Goal: Transaction & Acquisition: Purchase product/service

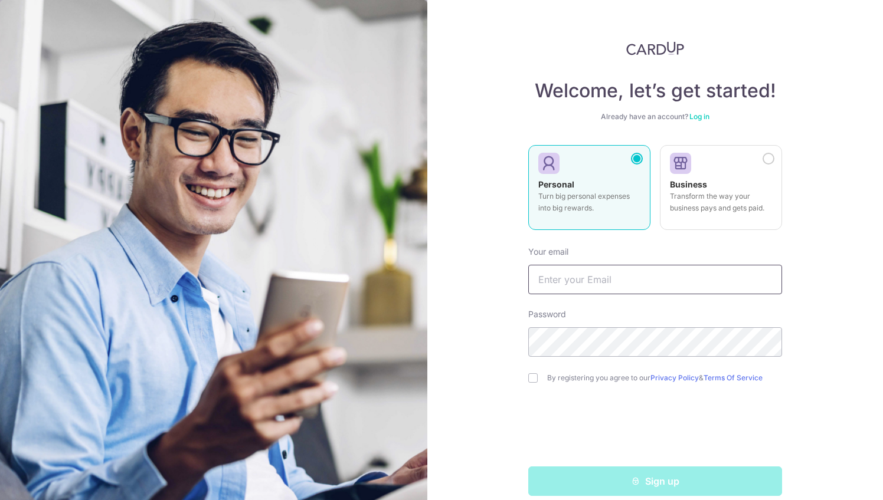
click at [588, 277] on input "text" at bounding box center [655, 279] width 254 height 29
type input "[EMAIL_ADDRESS][DOMAIN_NAME]"
click at [534, 378] on input "checkbox" at bounding box center [532, 377] width 9 height 9
checkbox input "true"
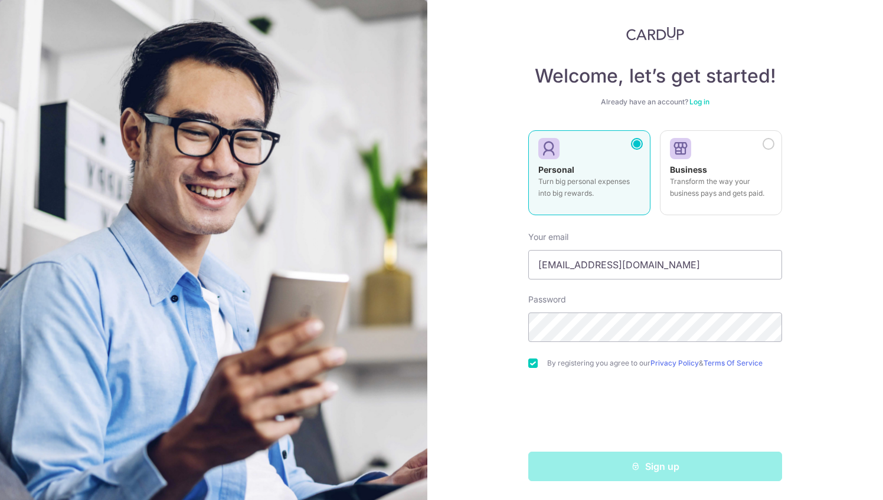
scroll to position [15, 0]
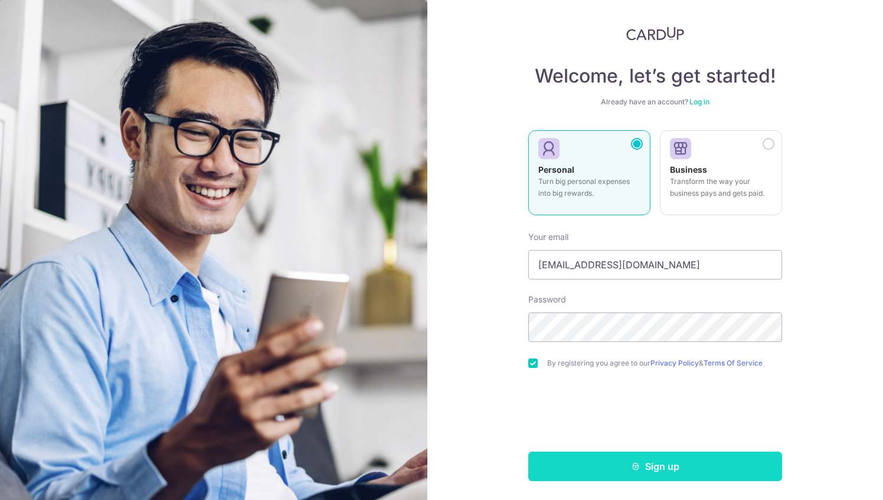
click at [620, 464] on button "Sign up" at bounding box center [655, 466] width 254 height 29
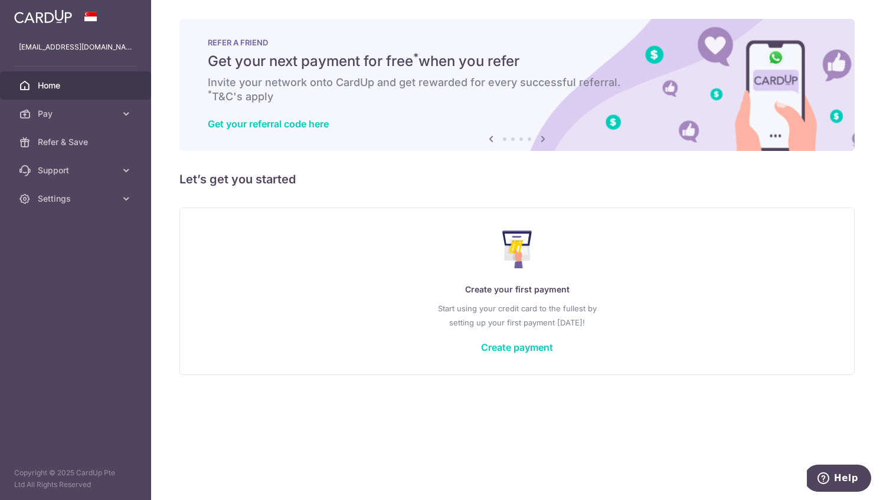
click at [515, 337] on div "Create your first payment Start using your credit card to the fullest by settin…" at bounding box center [516, 291] width 645 height 140
click at [510, 349] on link "Create payment" at bounding box center [517, 348] width 72 height 12
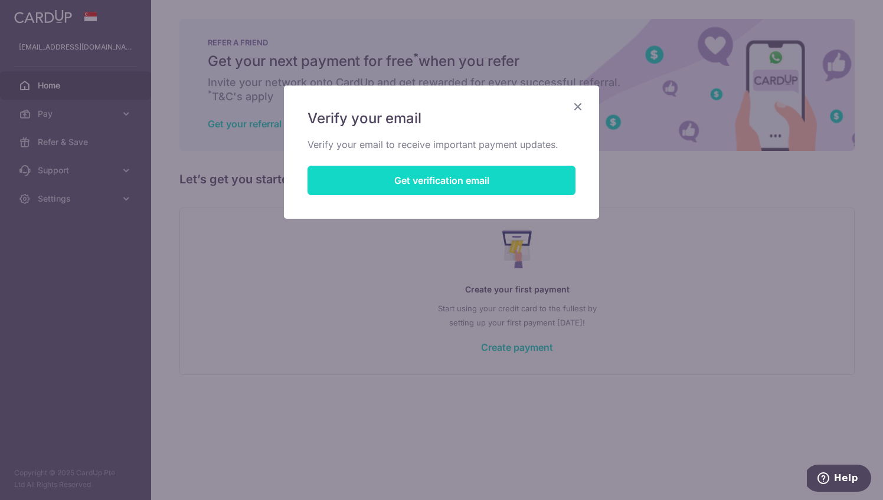
click at [488, 188] on button "Get verification email" at bounding box center [441, 180] width 268 height 29
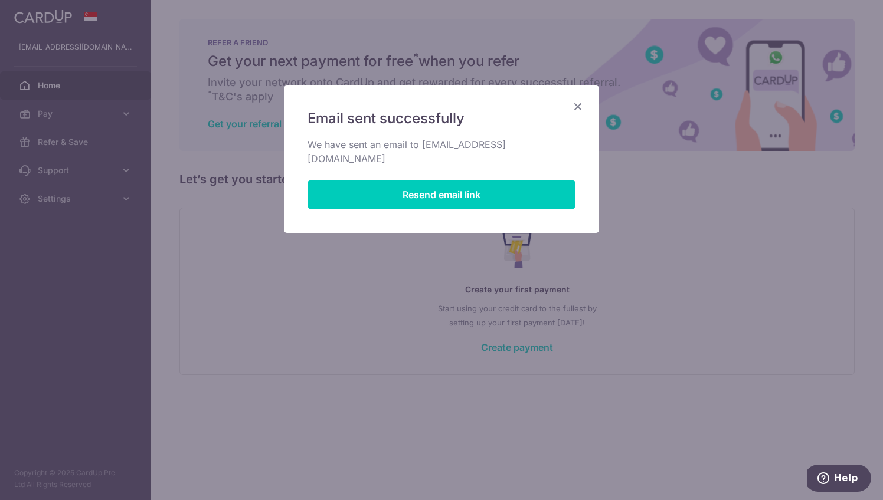
click at [576, 108] on icon "Close" at bounding box center [577, 106] width 14 height 15
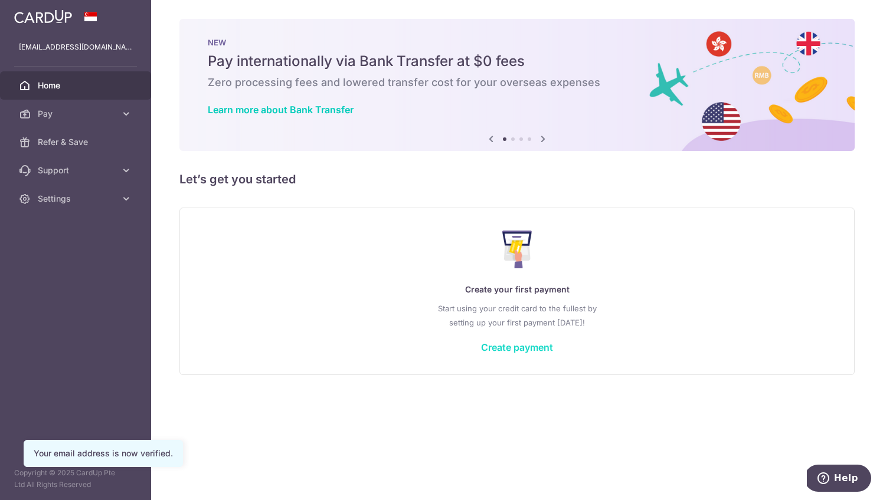
click at [508, 352] on link "Create payment" at bounding box center [517, 348] width 72 height 12
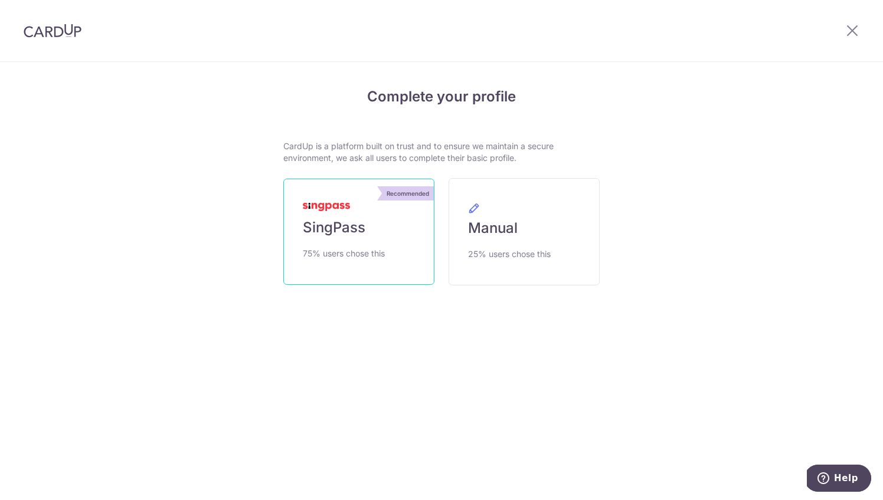
click at [365, 204] on link "Recommended SingPass 75% users chose this" at bounding box center [358, 232] width 151 height 106
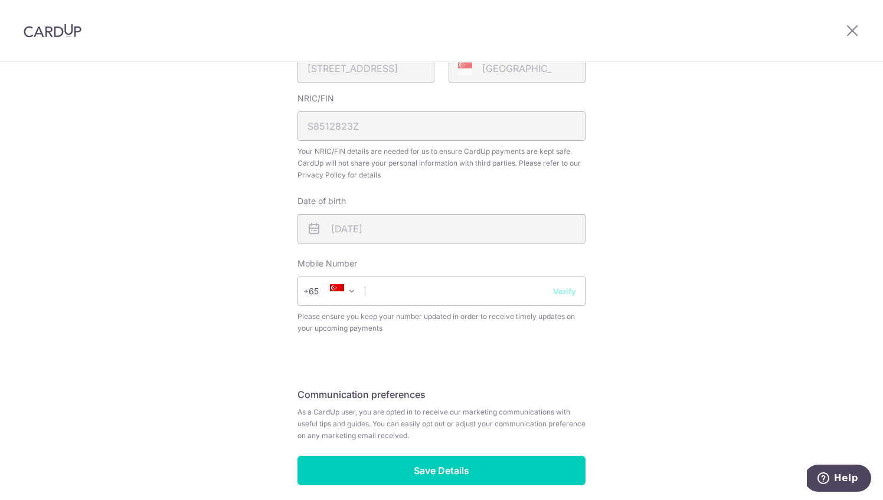
scroll to position [383, 0]
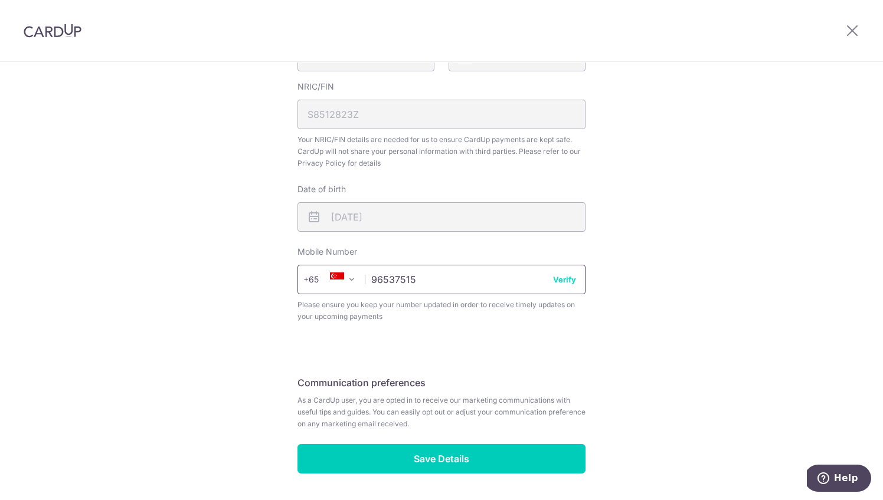
type input "96537515"
click at [560, 280] on button "Verify" at bounding box center [564, 280] width 23 height 12
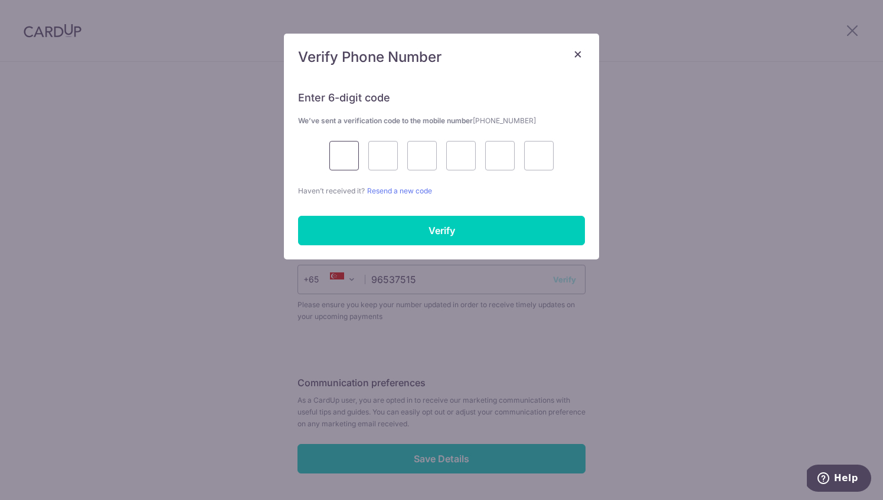
click at [345, 160] on input "text" at bounding box center [343, 155] width 29 height 29
type input "9"
type input "2"
type input "1"
type input "7"
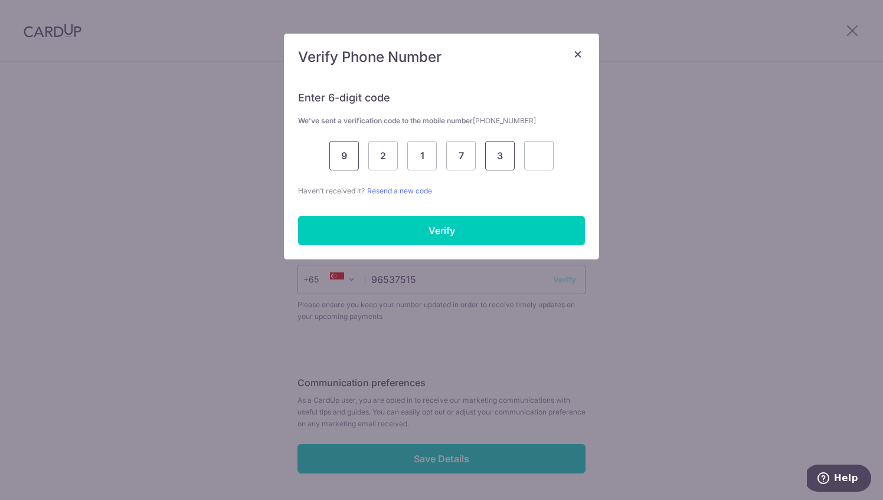
type input "3"
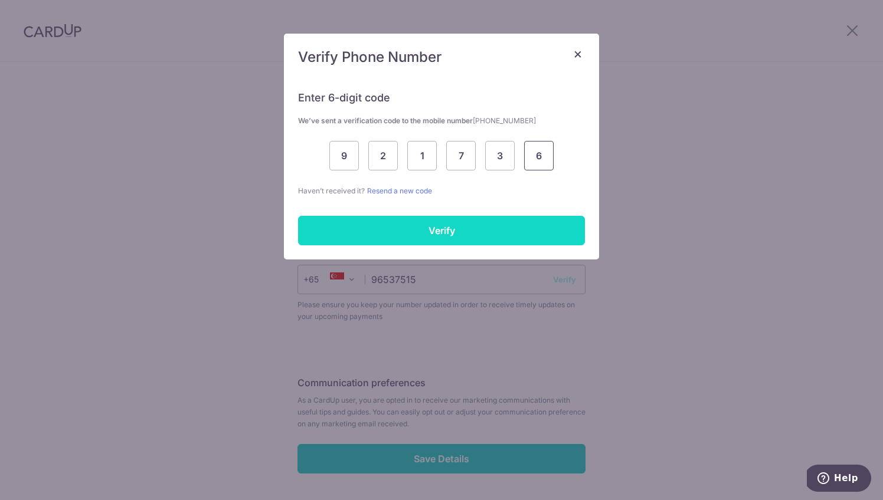
type input "6"
click at [379, 220] on input "Verify" at bounding box center [441, 230] width 287 height 29
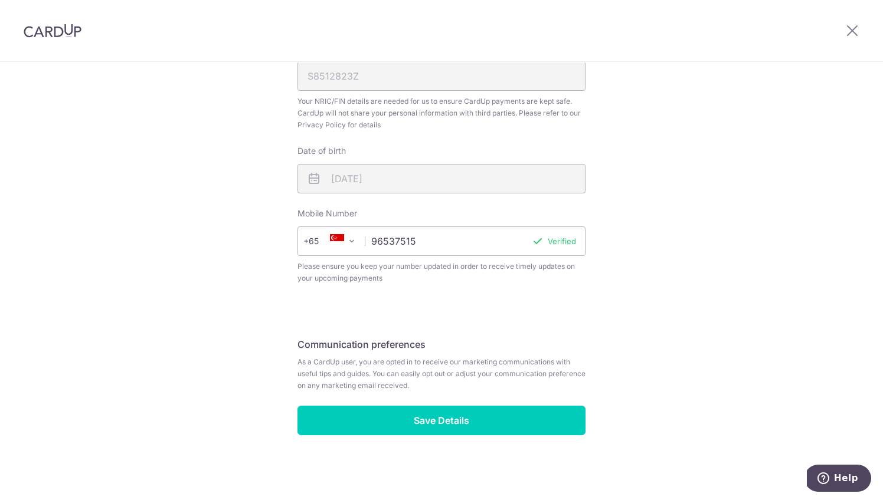
scroll to position [422, 0]
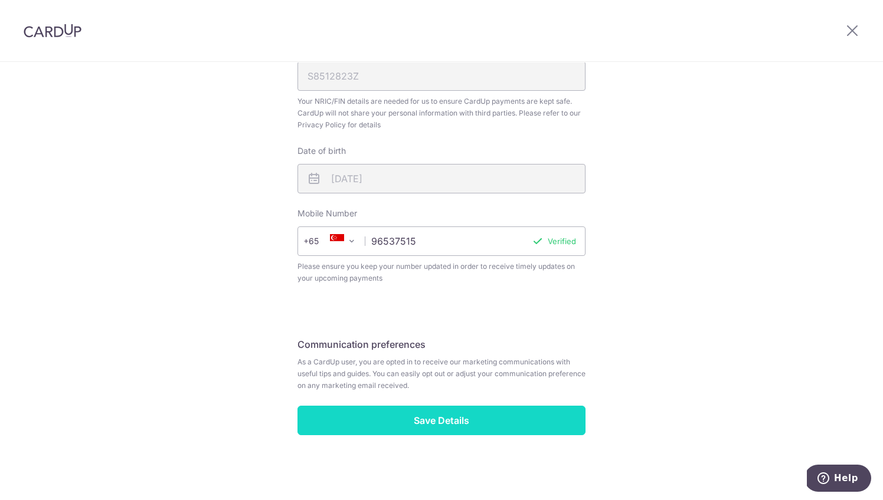
click at [476, 419] on input "Save Details" at bounding box center [441, 420] width 288 height 29
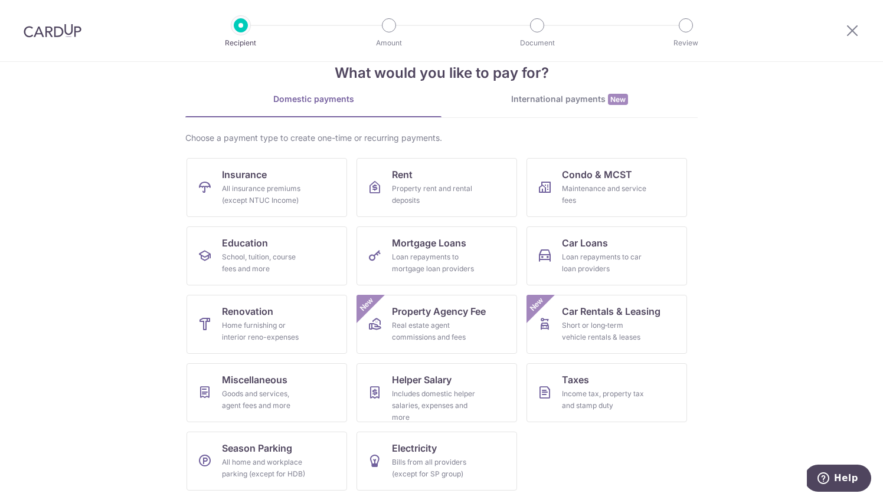
scroll to position [28, 0]
click at [404, 186] on div "Property rent and rental deposits" at bounding box center [434, 195] width 85 height 24
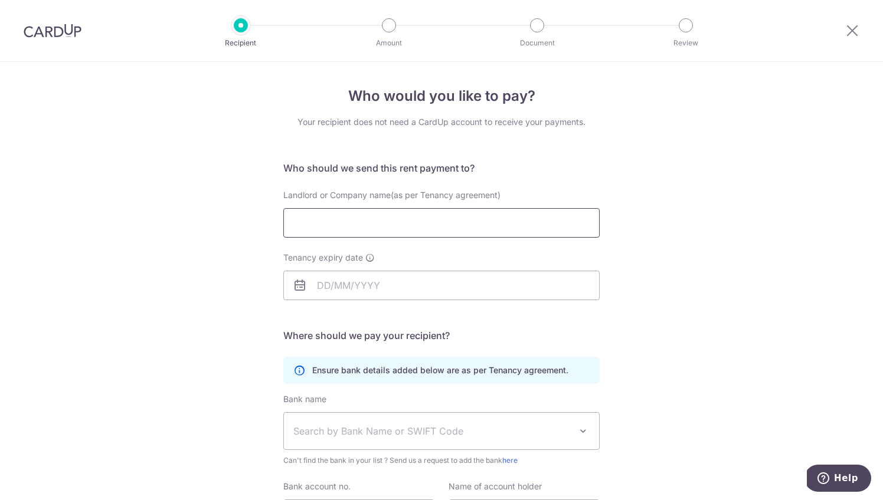
click at [349, 225] on input "Landlord or Company name(as per Tenancy agreement)" at bounding box center [441, 222] width 316 height 29
click at [130, 244] on div "Who would you like to pay? Your recipient does not need a CardUp account to rec…" at bounding box center [441, 343] width 883 height 562
